Goal: Information Seeking & Learning: Learn about a topic

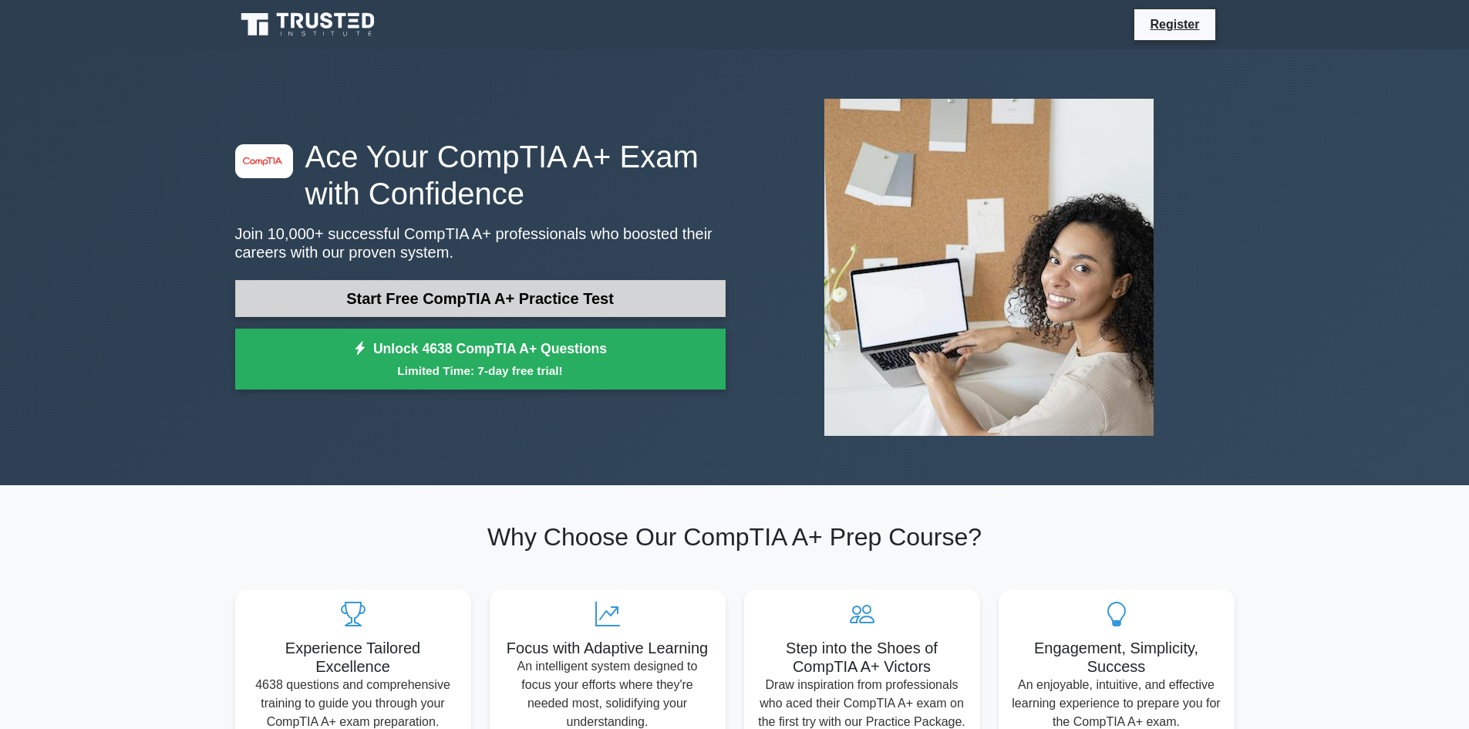
click at [558, 301] on link "Start Free CompTIA A+ Practice Test" at bounding box center [480, 298] width 490 height 37
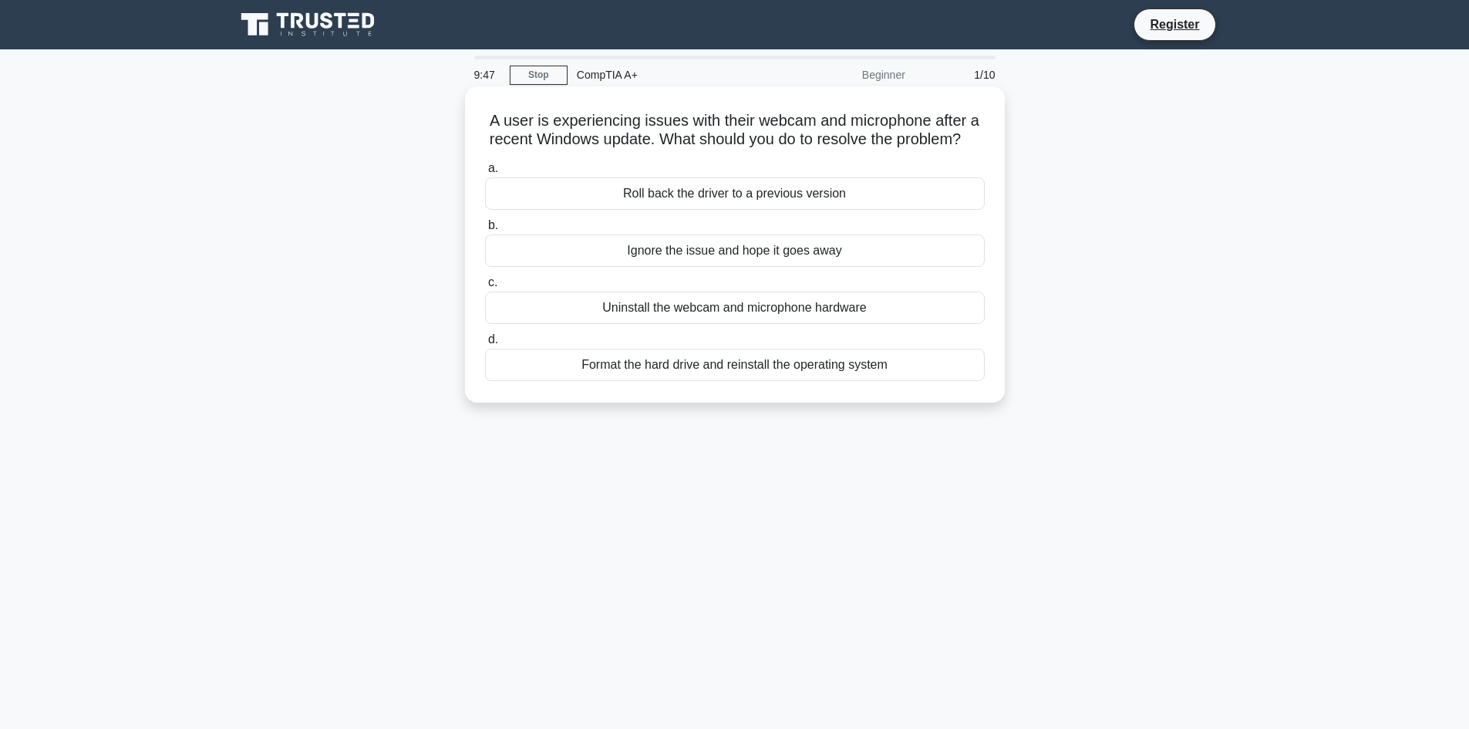
click at [691, 324] on div "Uninstall the webcam and microphone hardware" at bounding box center [735, 307] width 500 height 32
click at [485, 288] on input "c. Uninstall the webcam and microphone hardware" at bounding box center [485, 283] width 0 height 10
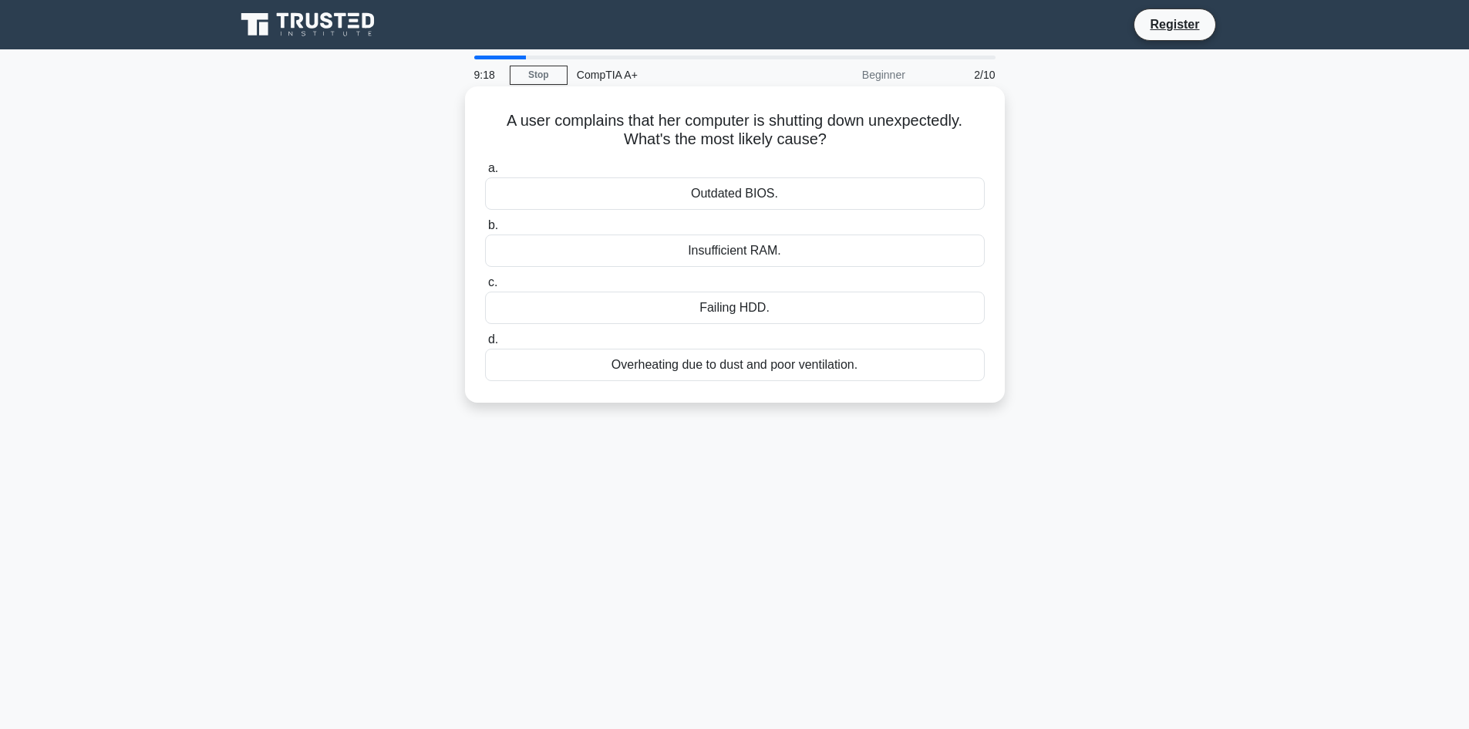
click at [711, 307] on div "Failing HDD." at bounding box center [735, 307] width 500 height 32
click at [485, 288] on input "c. Failing HDD." at bounding box center [485, 283] width 0 height 10
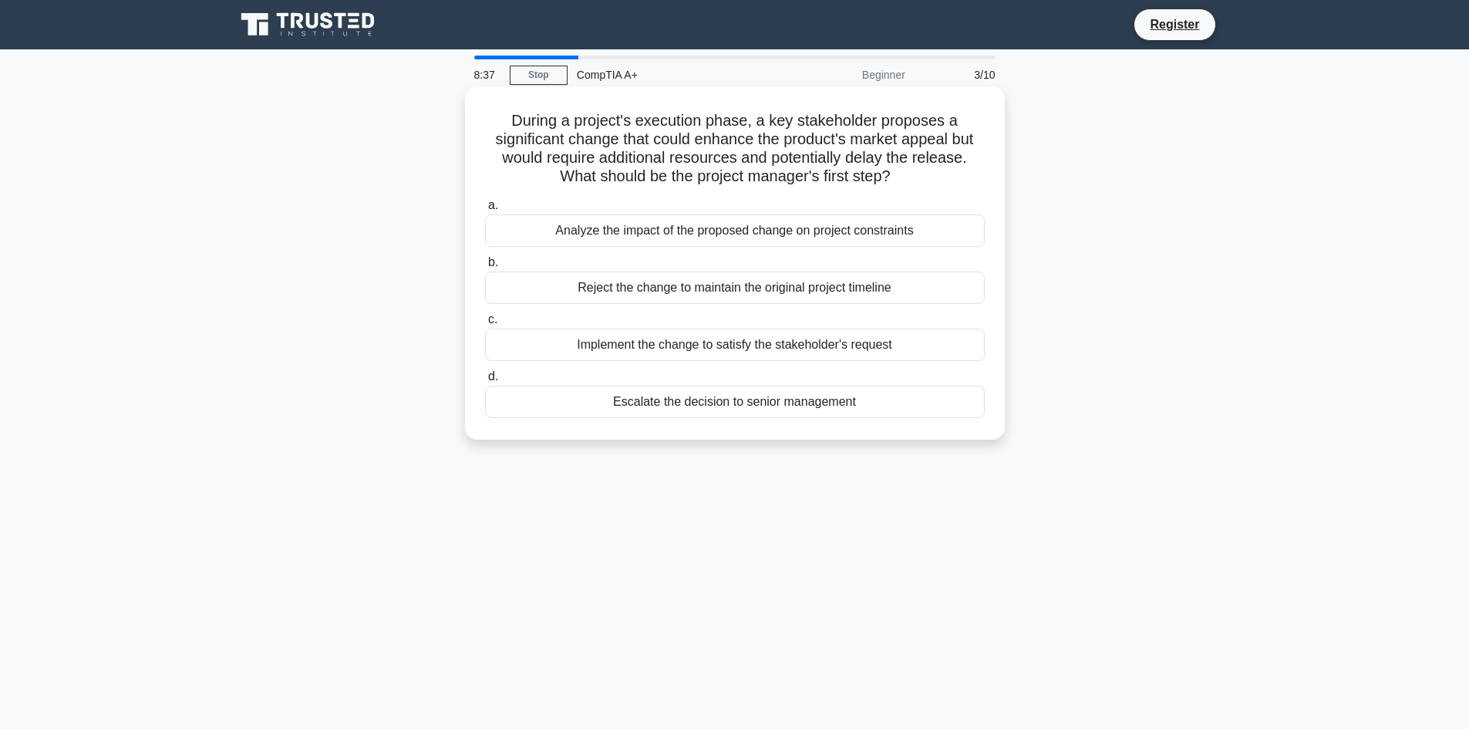
click at [702, 235] on div "Analyze the impact of the proposed change on project constraints" at bounding box center [735, 230] width 500 height 32
click at [485, 210] on input "a. Analyze the impact of the proposed change on project constraints" at bounding box center [485, 205] width 0 height 10
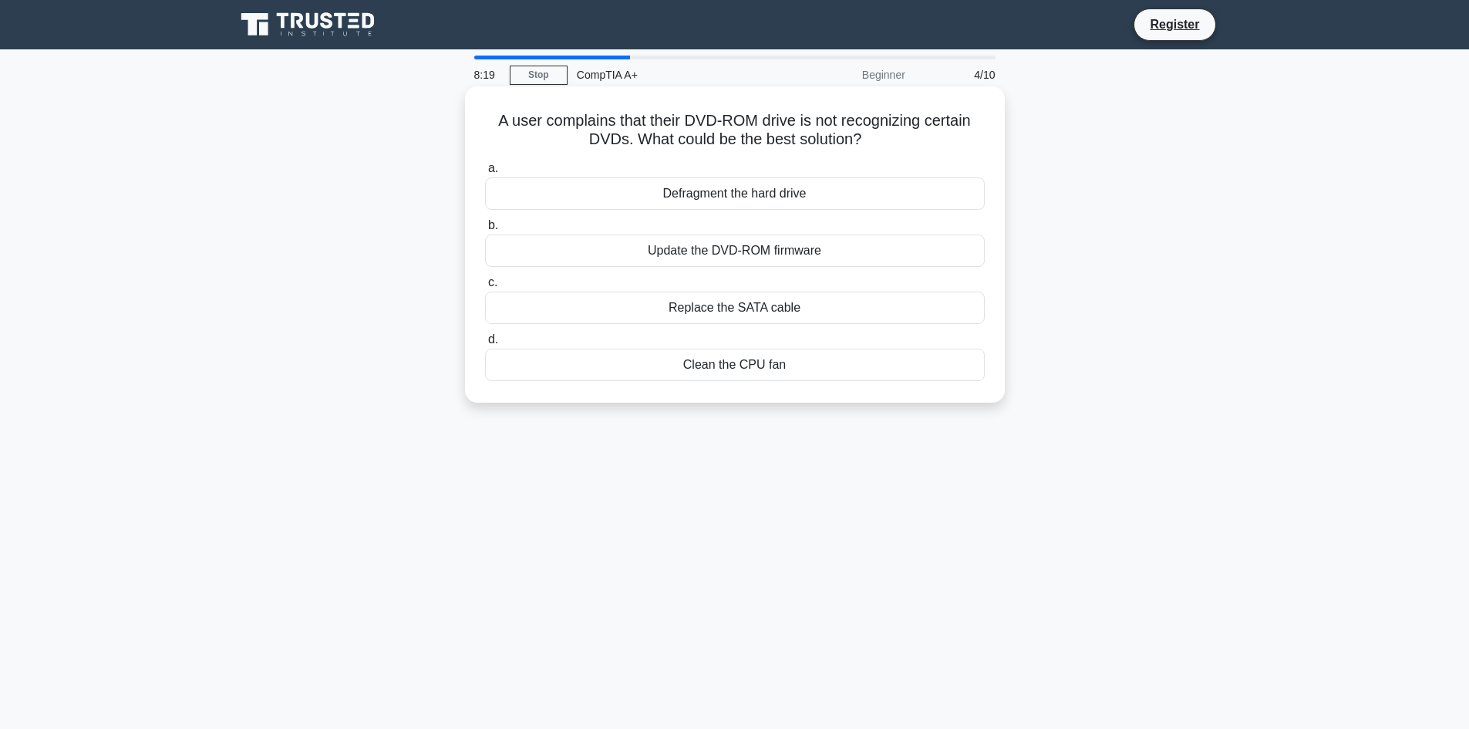
click at [770, 248] on div "Update the DVD-ROM firmware" at bounding box center [735, 250] width 500 height 32
click at [485, 231] on input "b. Update the DVD-ROM firmware" at bounding box center [485, 225] width 0 height 10
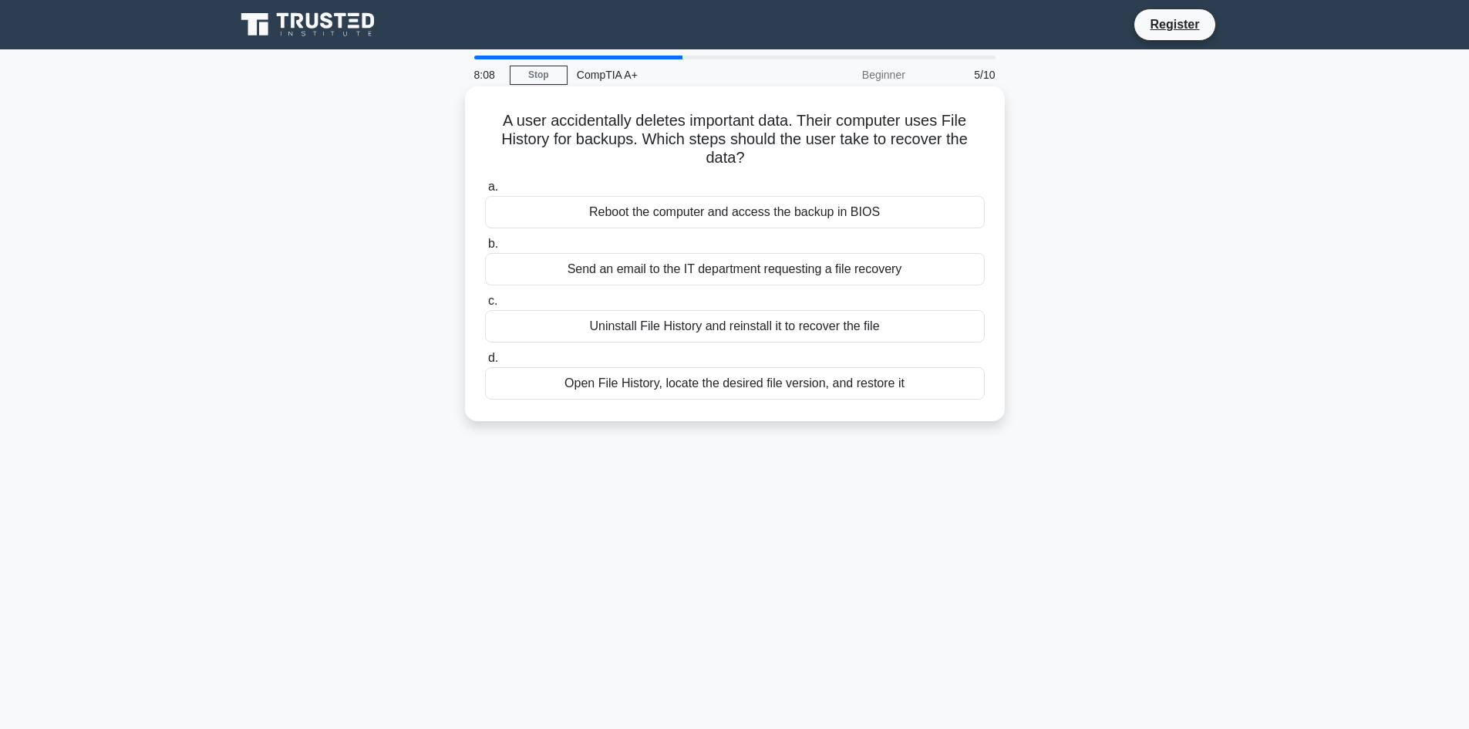
click at [804, 207] on div "Reboot the computer and access the backup in BIOS" at bounding box center [735, 212] width 500 height 32
click at [485, 192] on input "a. Reboot the computer and access the backup in BIOS" at bounding box center [485, 187] width 0 height 10
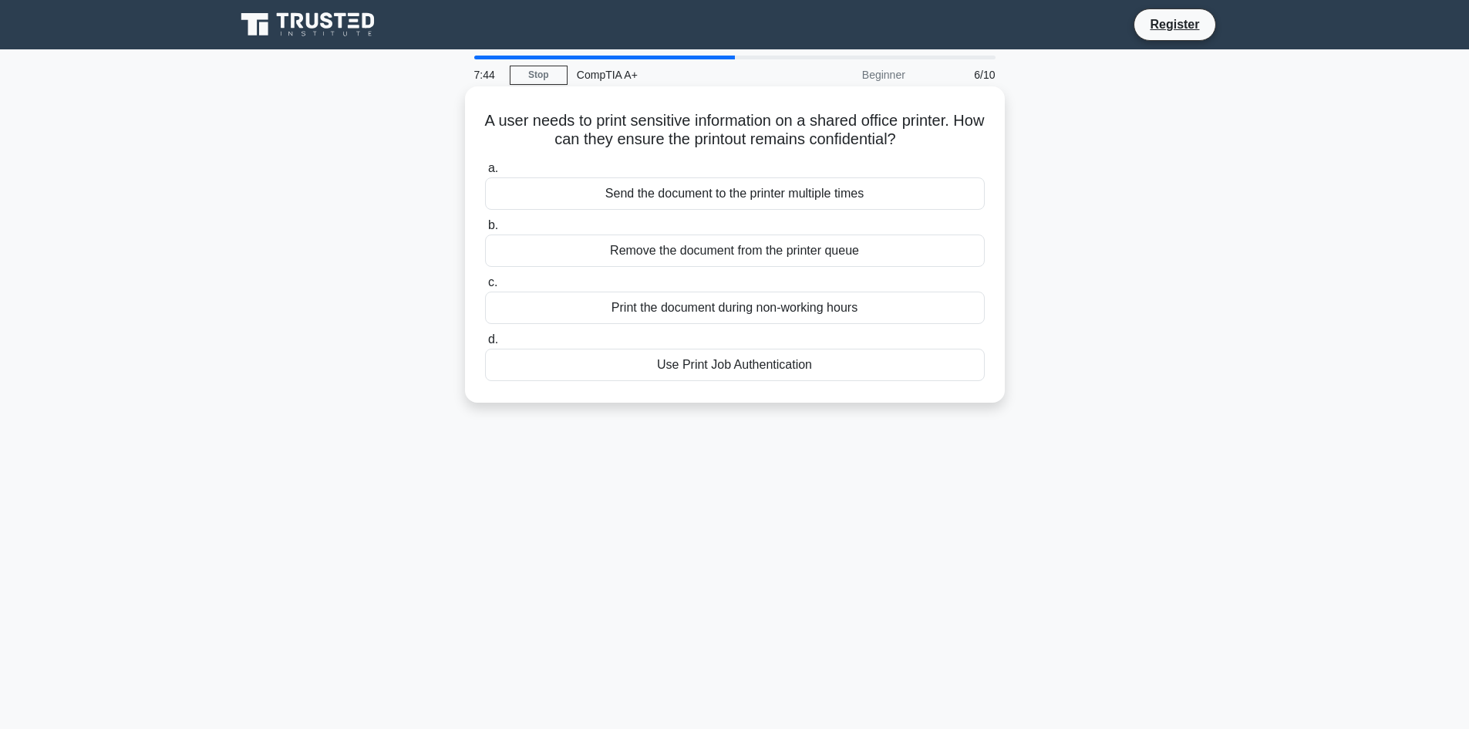
click at [722, 365] on div "Use Print Job Authentication" at bounding box center [735, 364] width 500 height 32
click at [485, 345] on input "d. Use Print Job Authentication" at bounding box center [485, 340] width 0 height 10
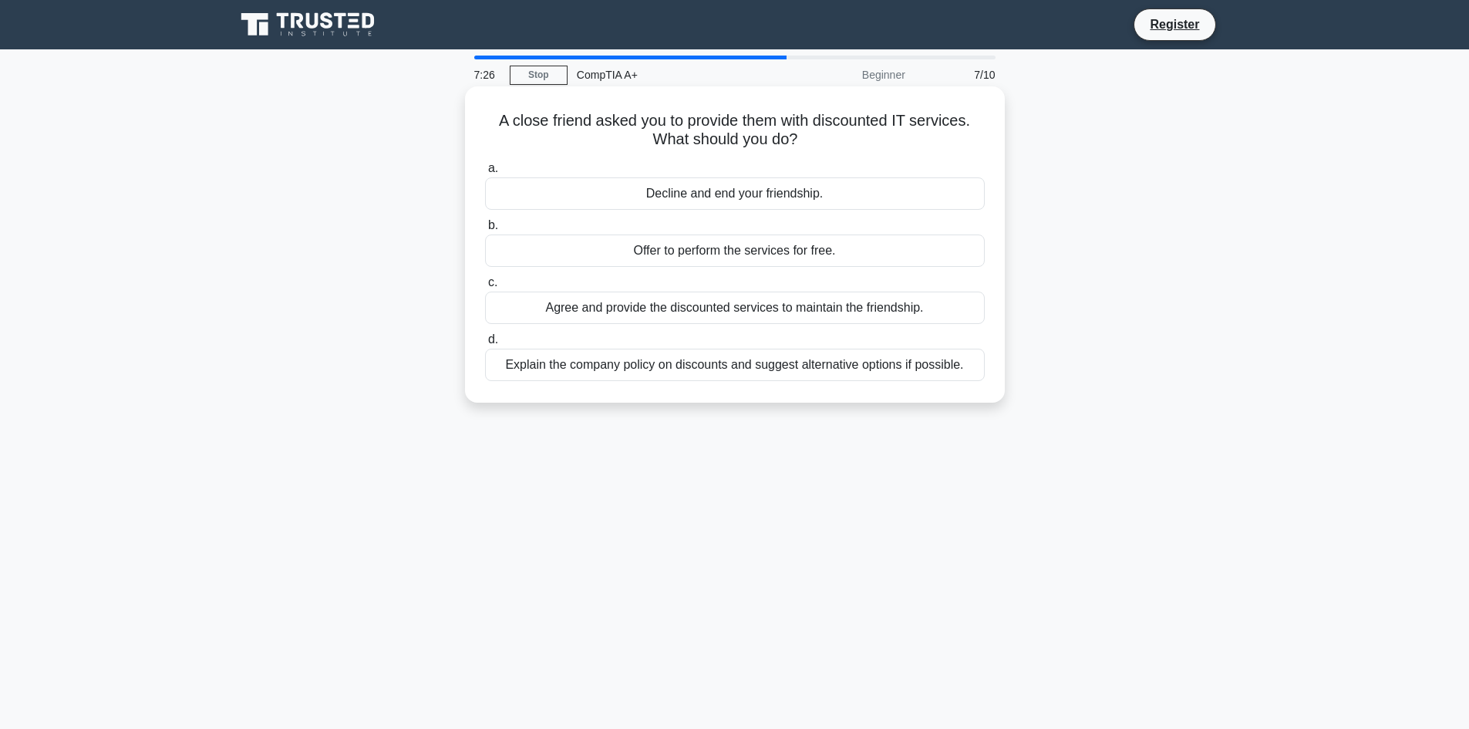
click at [688, 355] on div "Explain the company policy on discounts and suggest alternative options if poss…" at bounding box center [735, 364] width 500 height 32
click at [700, 360] on div "Explain the company policy on discounts and suggest alternative options if poss…" at bounding box center [735, 364] width 500 height 32
click at [485, 345] on input "d. Explain the company policy on discounts and suggest alternative options if p…" at bounding box center [485, 340] width 0 height 10
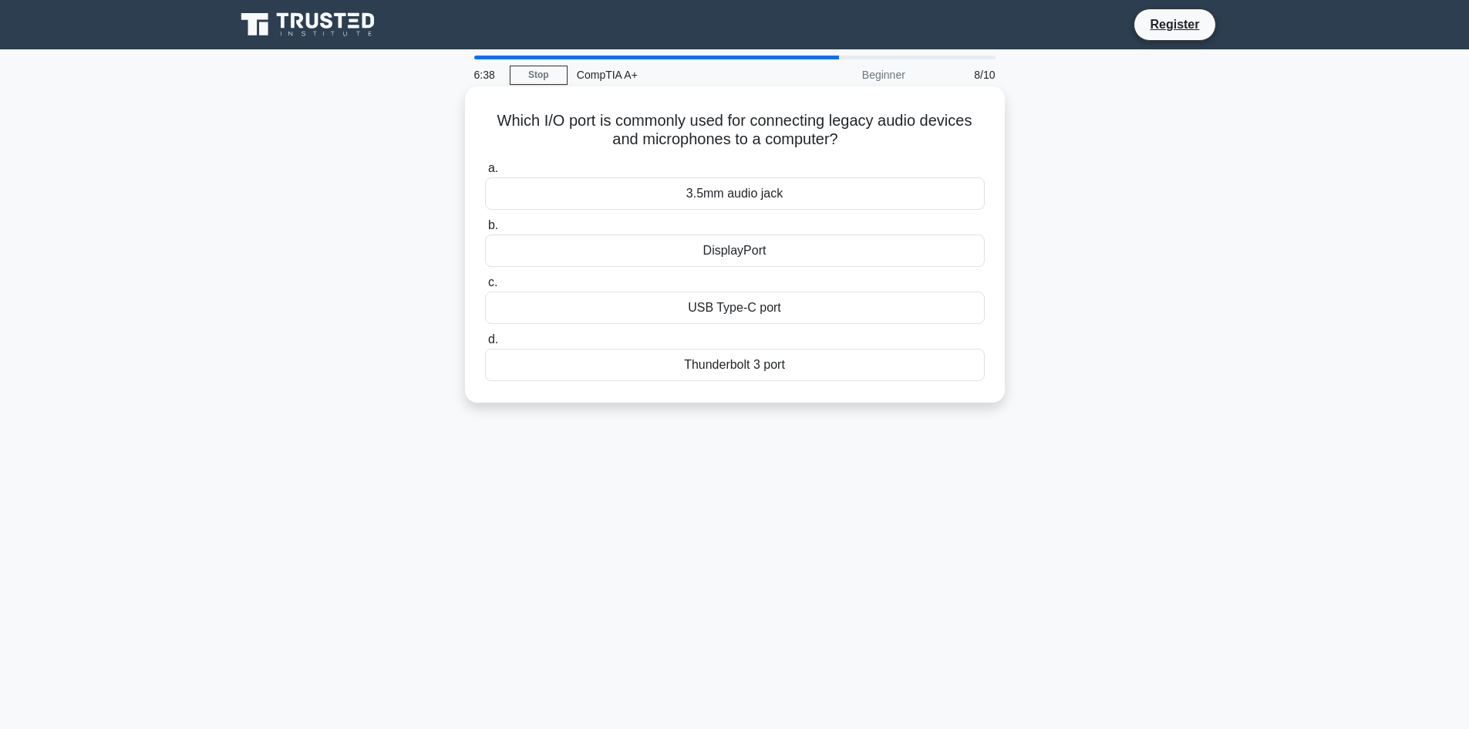
click at [766, 311] on div "USB Type-C port" at bounding box center [735, 307] width 500 height 32
click at [485, 288] on input "c. USB Type-C port" at bounding box center [485, 283] width 0 height 10
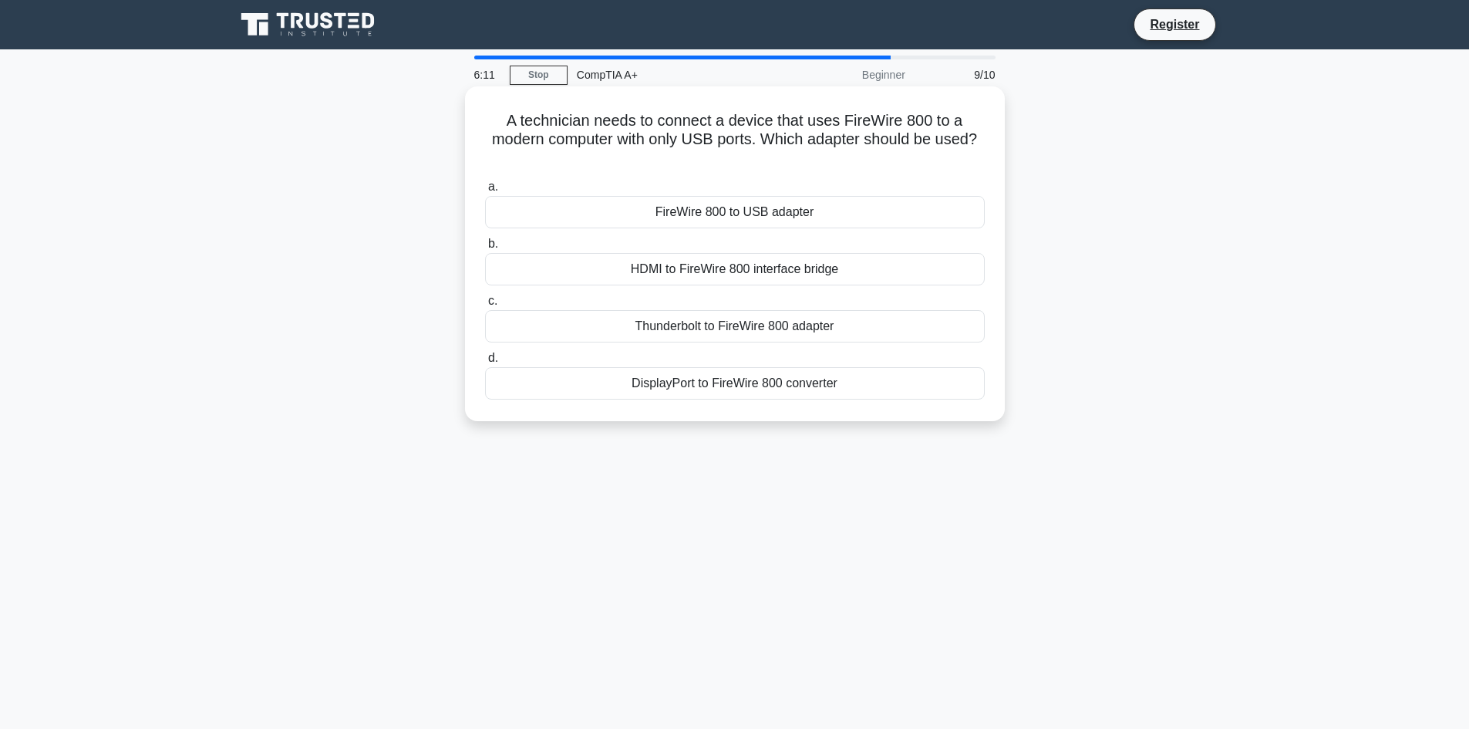
click at [727, 210] on div "FireWire 800 to USB adapter" at bounding box center [735, 212] width 500 height 32
click at [485, 192] on input "a. FireWire 800 to USB adapter" at bounding box center [485, 187] width 0 height 10
click at [769, 390] on div "Check the network connections on the computer" at bounding box center [735, 383] width 500 height 32
click at [485, 363] on input "d. Check the network connections on the computer" at bounding box center [485, 358] width 0 height 10
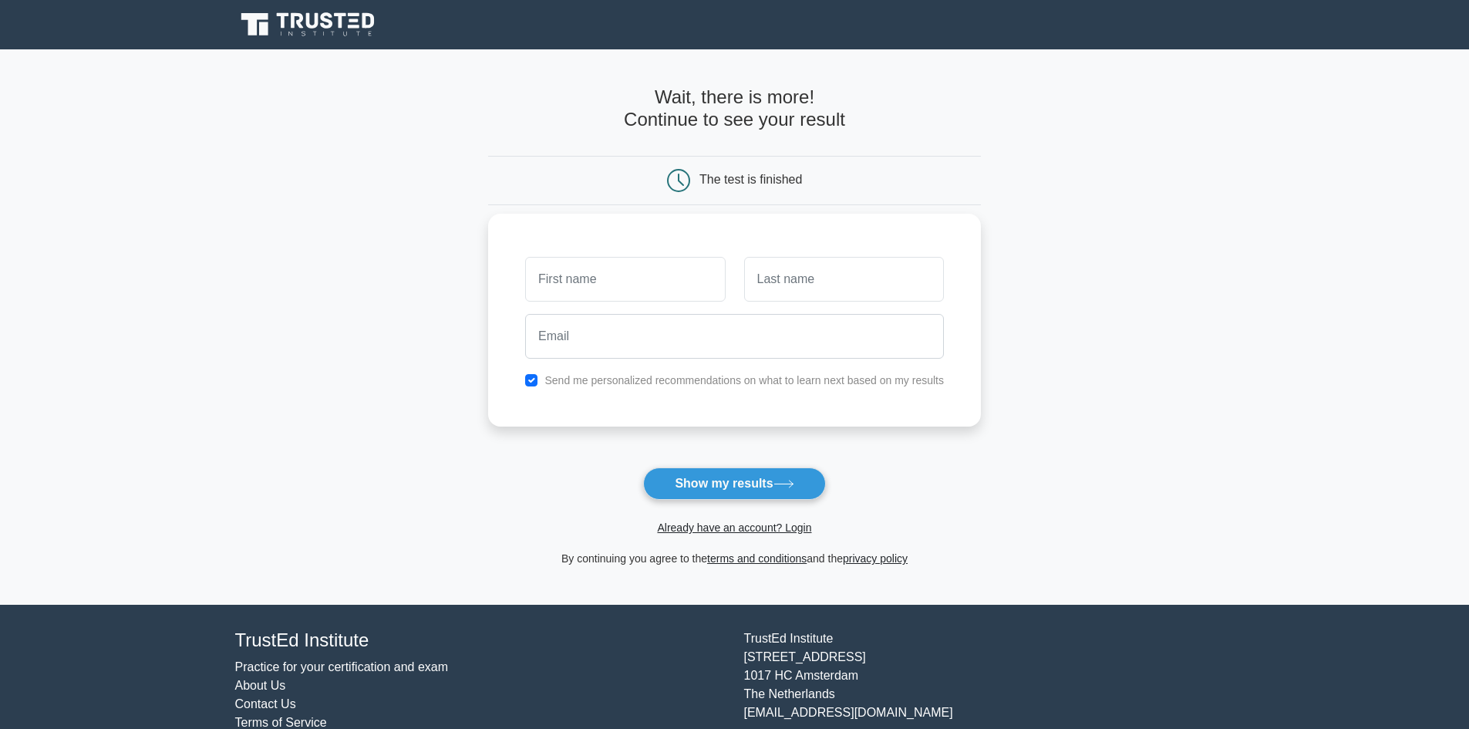
click at [611, 283] on input "text" at bounding box center [625, 279] width 200 height 45
type input "TEE"
click at [873, 284] on input "text" at bounding box center [844, 279] width 200 height 45
click at [764, 276] on input "sHEPPRD" at bounding box center [844, 279] width 200 height 45
click at [790, 281] on input "SHEPPRD" at bounding box center [844, 279] width 200 height 45
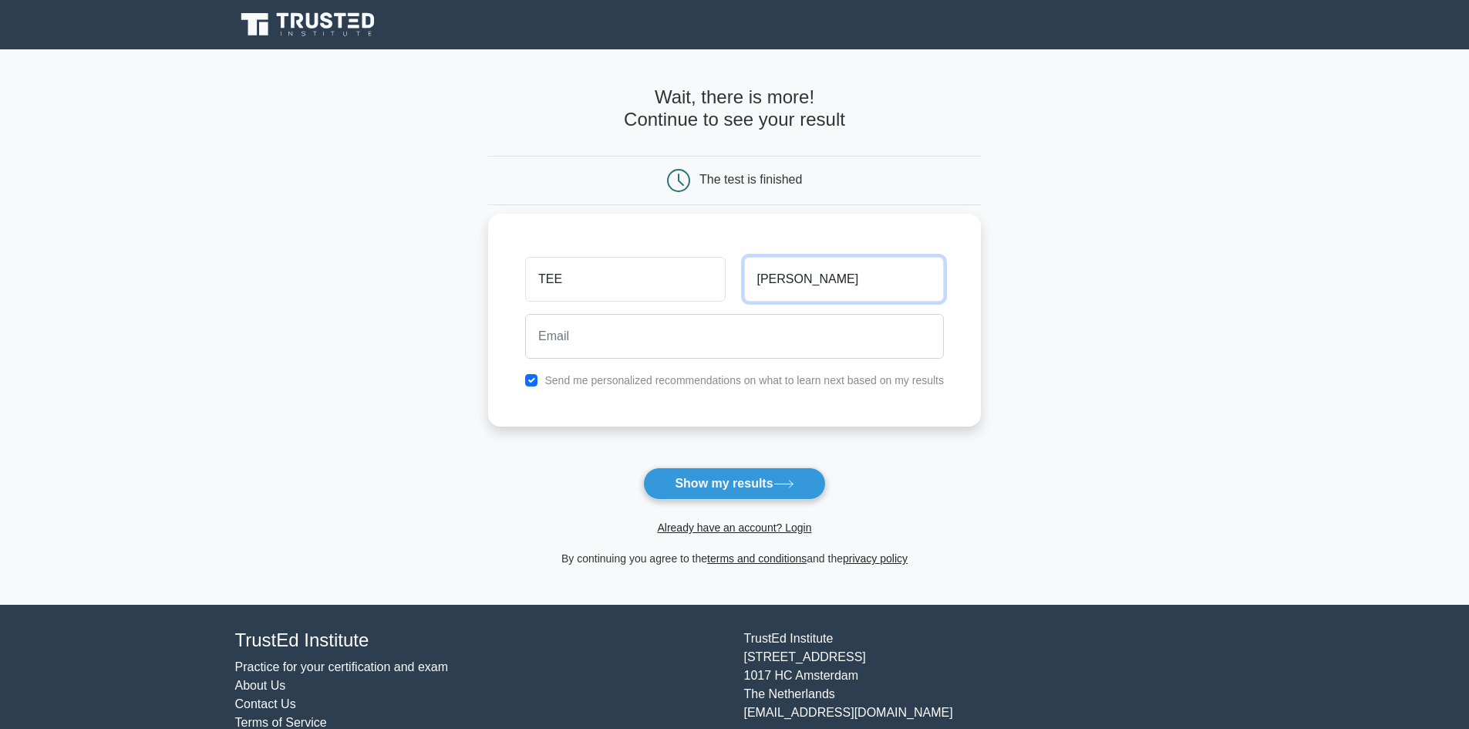
type input "SHEPPARD"
click at [742, 324] on input "email" at bounding box center [734, 336] width 419 height 45
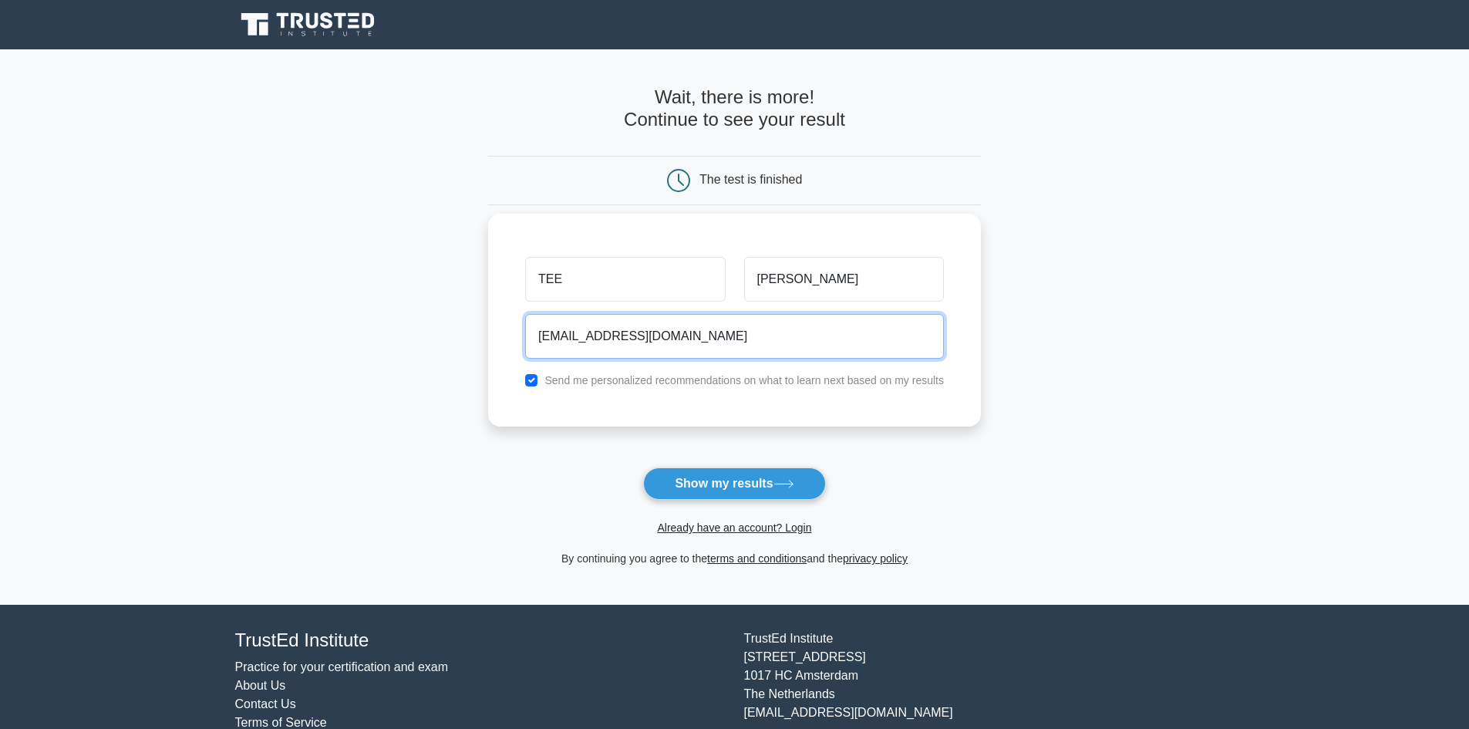
type input "QUETSHIASHEPPARD@GMAIL.COM"
click at [643, 467] on button "Show my results" at bounding box center [734, 483] width 182 height 32
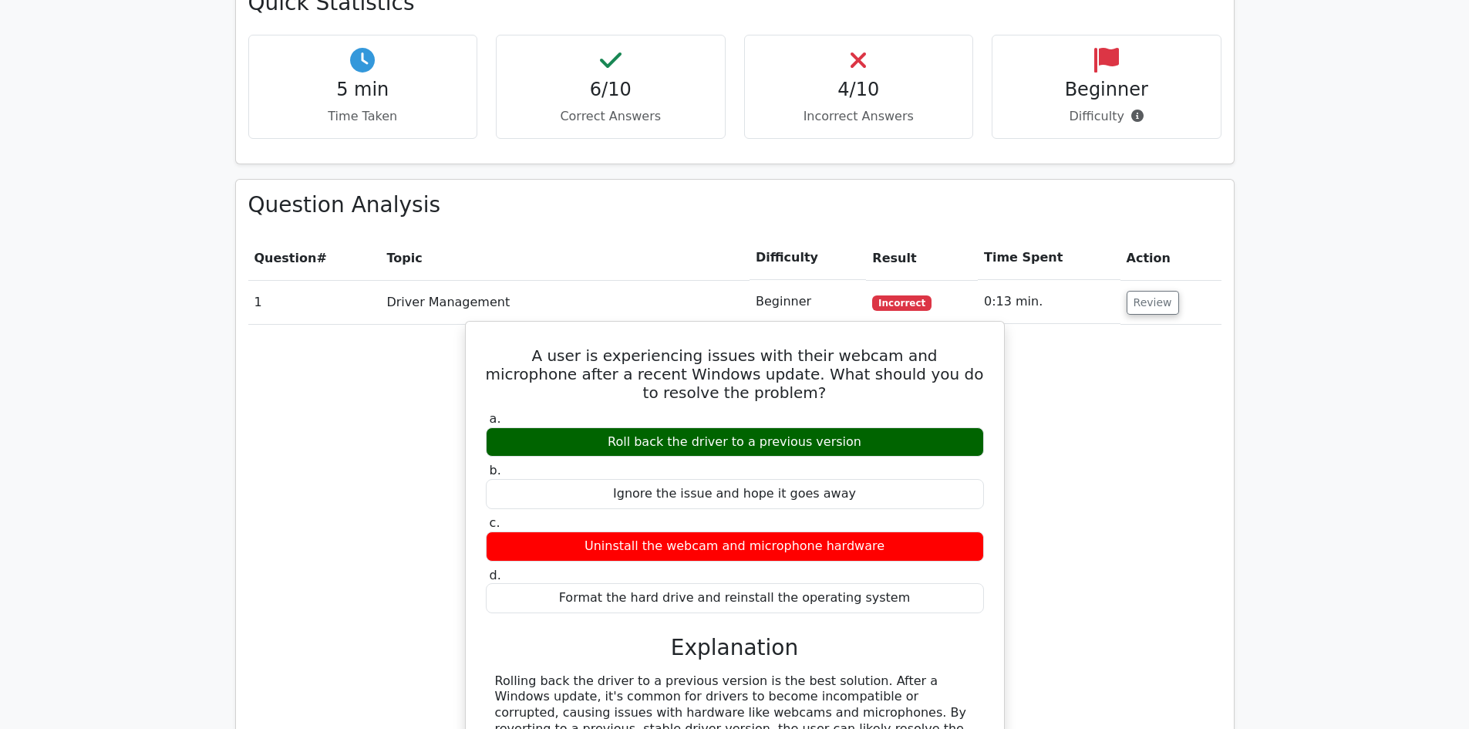
scroll to position [1002, 0]
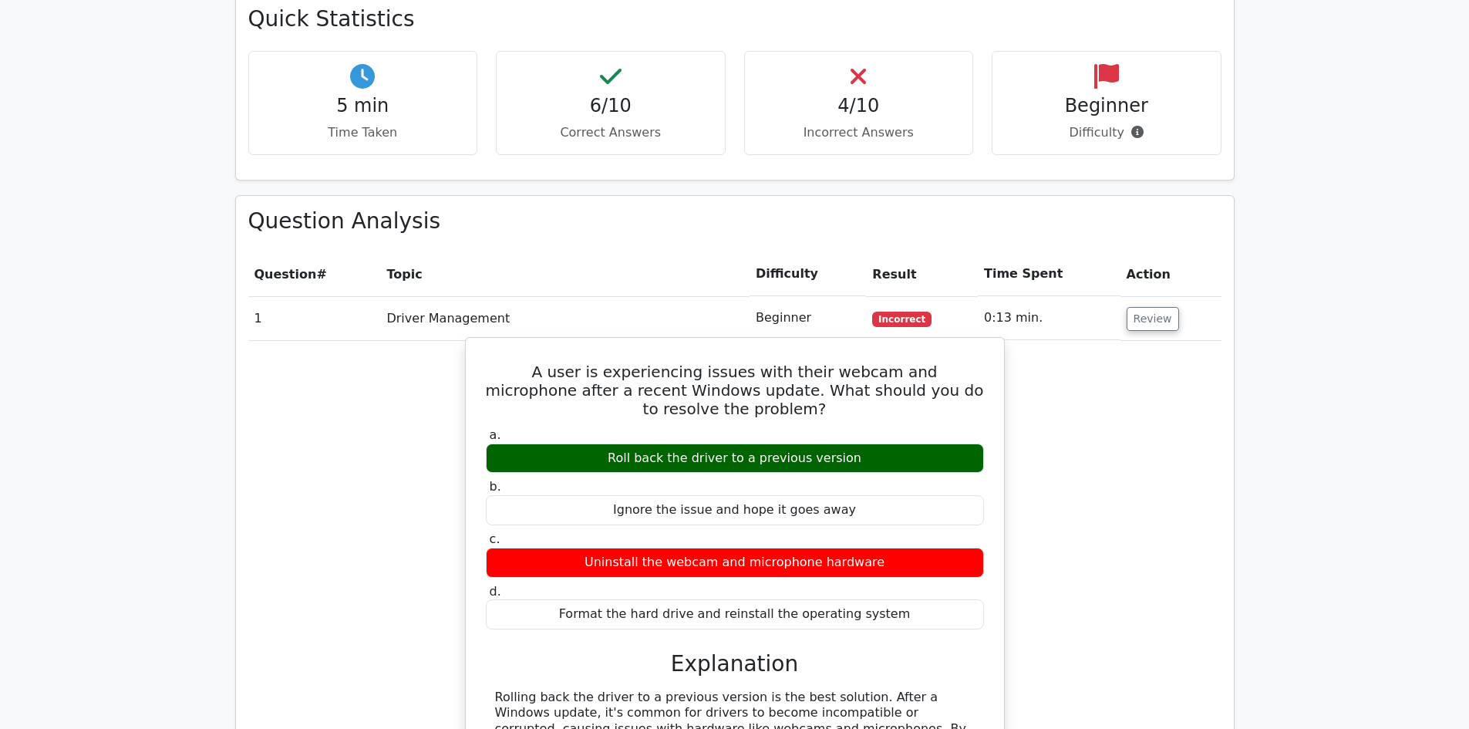
click at [678, 427] on label "a. Roll back the driver to a previous version" at bounding box center [735, 450] width 498 height 46
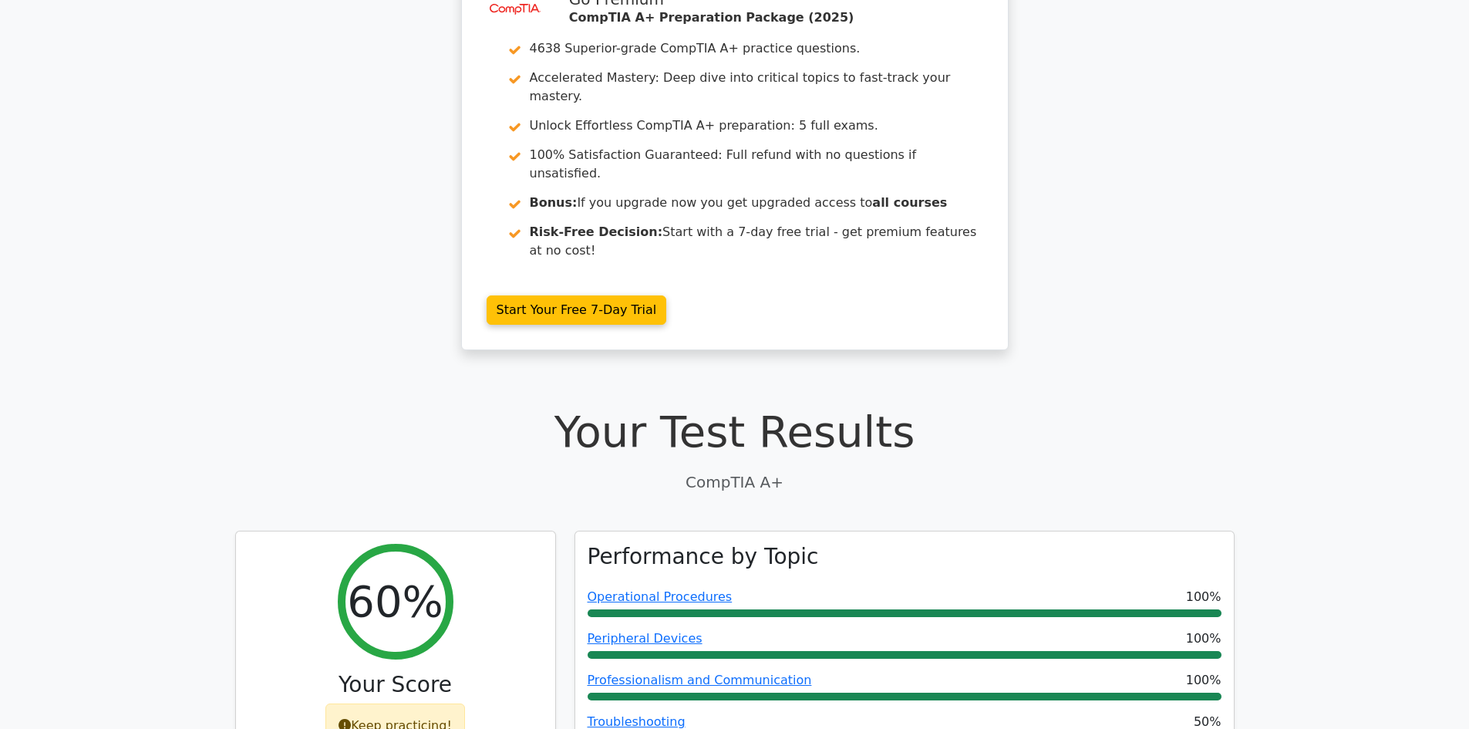
scroll to position [72, 0]
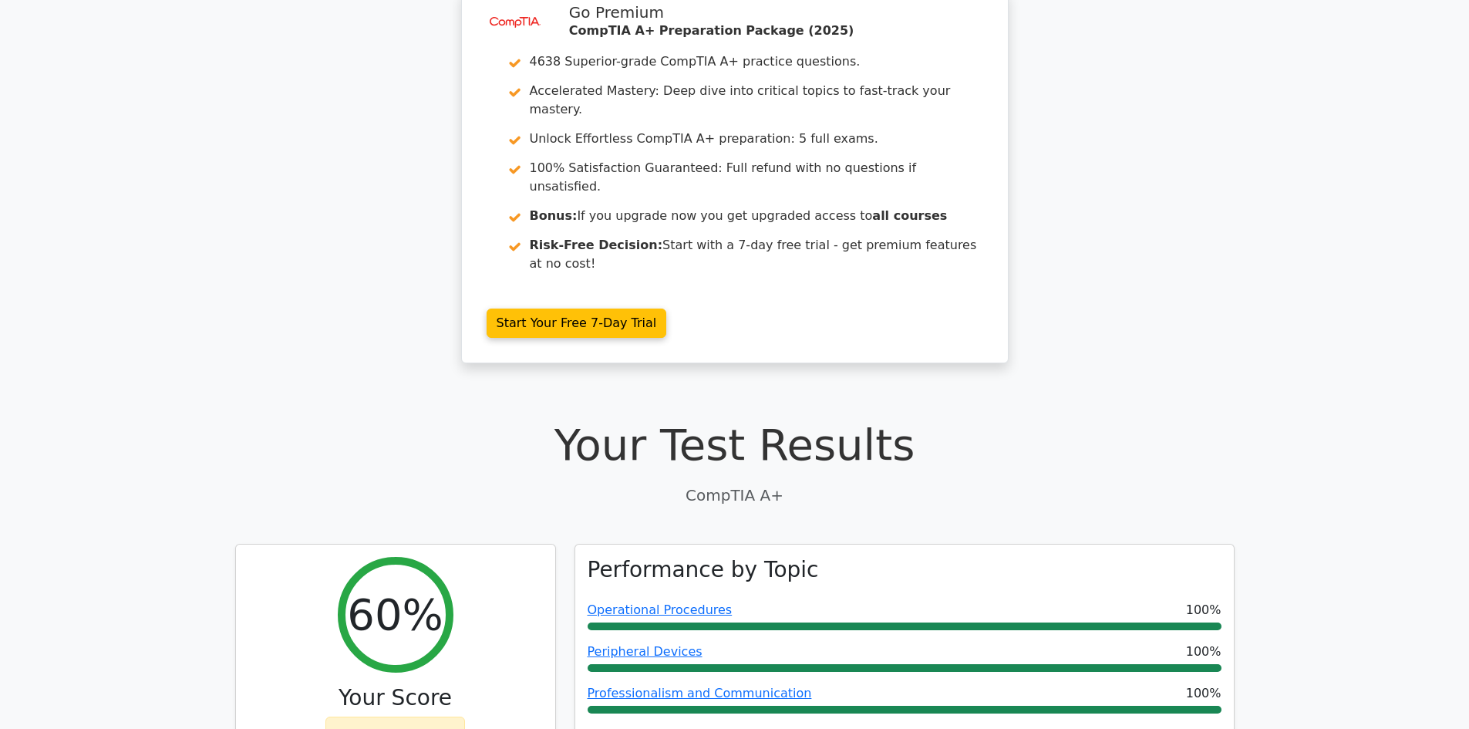
click at [1331, 130] on div "image/svg+xml Go Premium CompTIA A+ Preparation Package (2025) 4638 Superior-gr…" at bounding box center [734, 186] width 1469 height 392
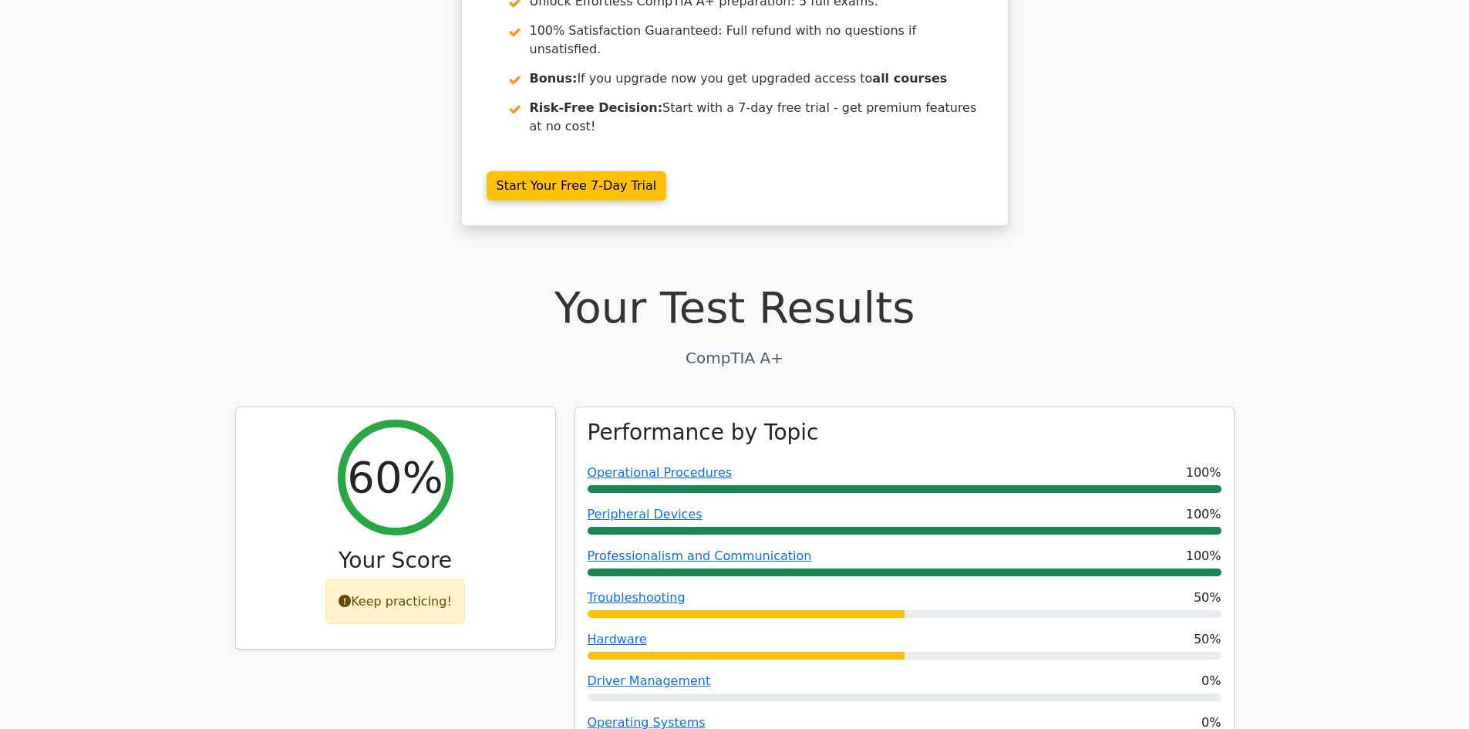
scroll to position [0, 0]
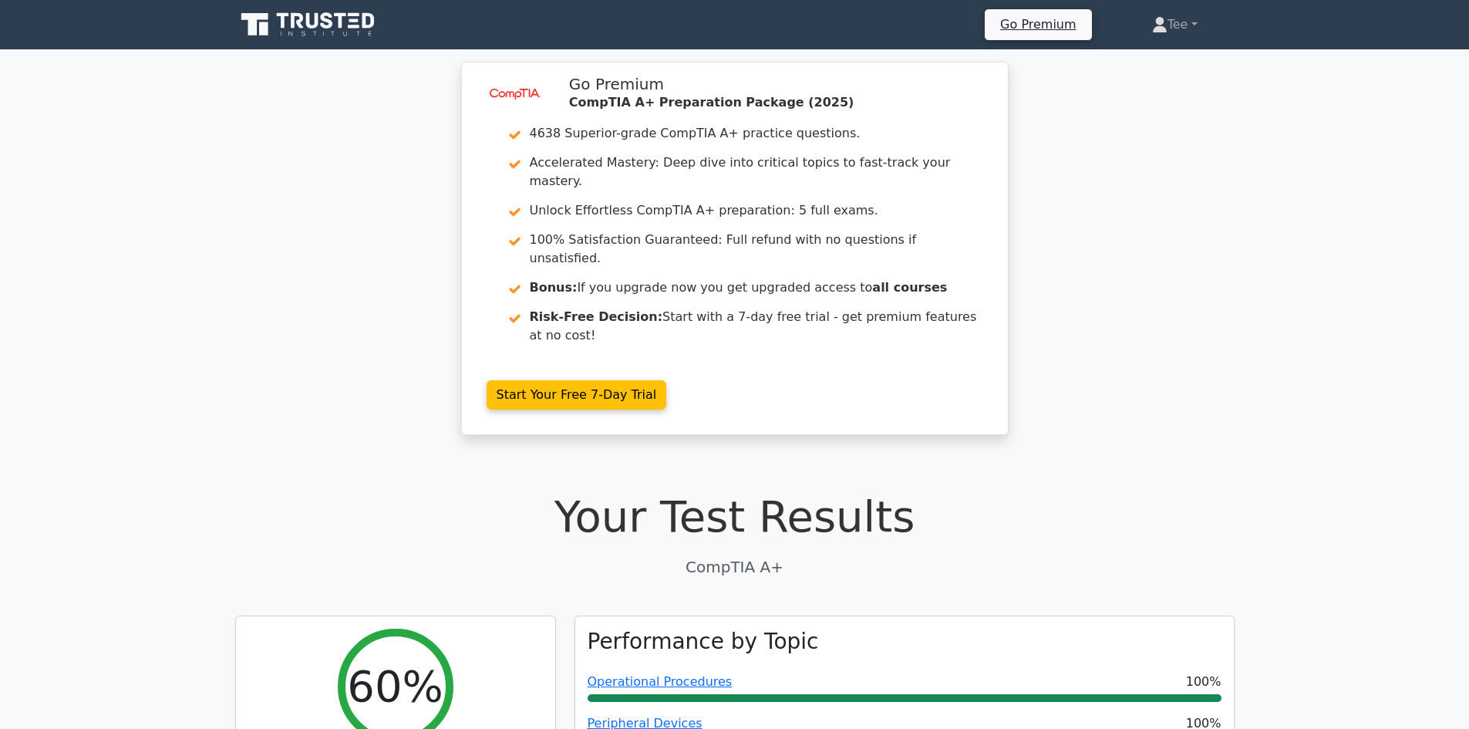
click at [1216, 241] on div "image/svg+xml Go Premium CompTIA A+ Preparation Package (2025) 4638 Superior-gr…" at bounding box center [734, 258] width 1469 height 392
click at [1222, 167] on div "image/svg+xml Go Premium CompTIA A+ Preparation Package (2025) 4638 Superior-gr…" at bounding box center [734, 258] width 1469 height 392
